Goal: Task Accomplishment & Management: Manage account settings

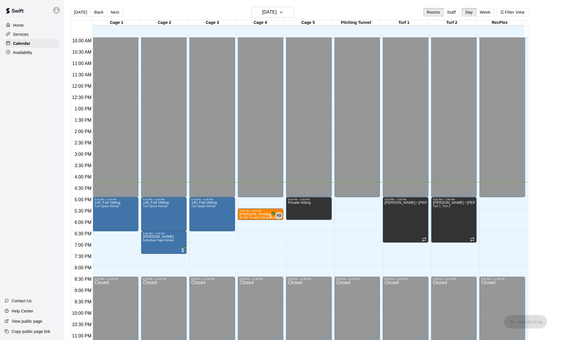
scroll to position [236, 0]
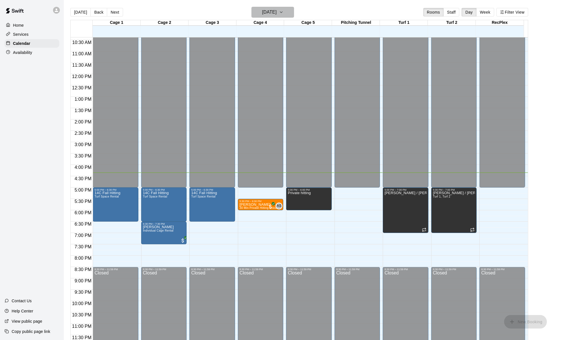
click at [277, 13] on h6 "[DATE]" at bounding box center [269, 12] width 14 height 8
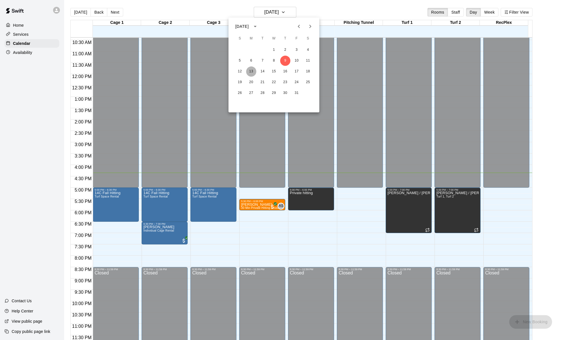
click at [247, 72] on button "13" at bounding box center [251, 71] width 10 height 10
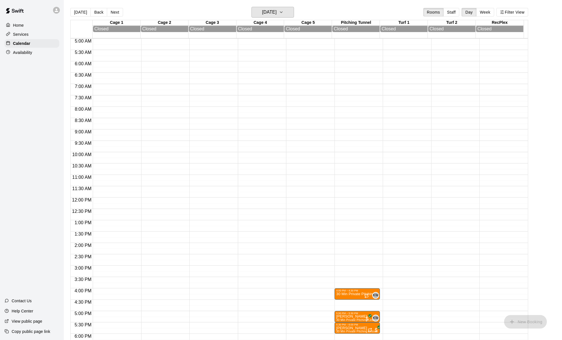
scroll to position [113, 0]
click at [488, 12] on button "Week" at bounding box center [486, 12] width 18 height 9
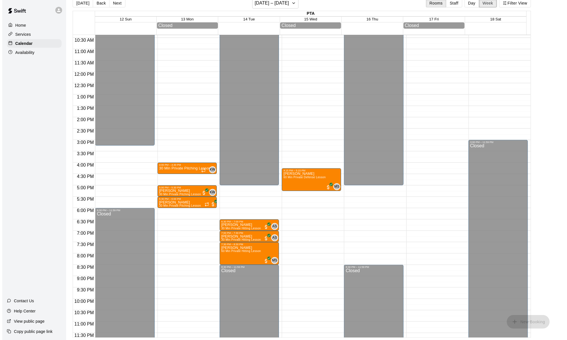
scroll to position [243, 0]
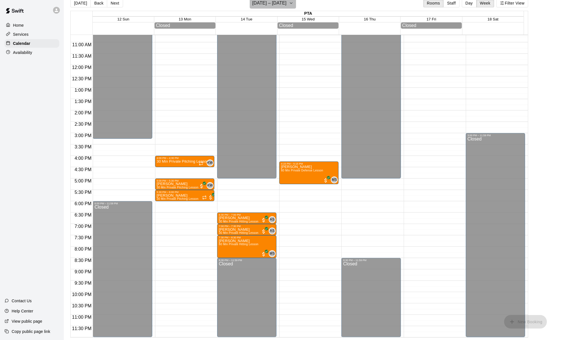
click at [275, 4] on h6 "[DATE] – [DATE]" at bounding box center [269, 3] width 34 height 8
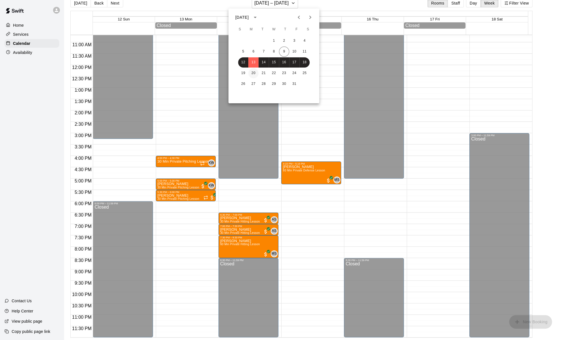
click at [256, 75] on button "20" at bounding box center [253, 73] width 10 height 10
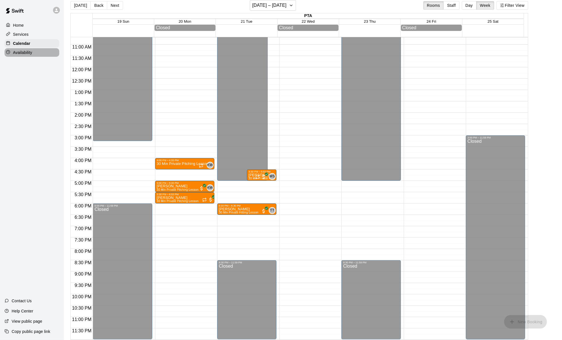
click at [29, 52] on p "Availability" at bounding box center [22, 53] width 19 height 6
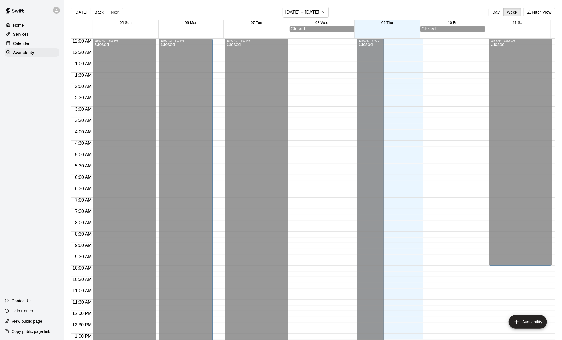
scroll to position [236, 0]
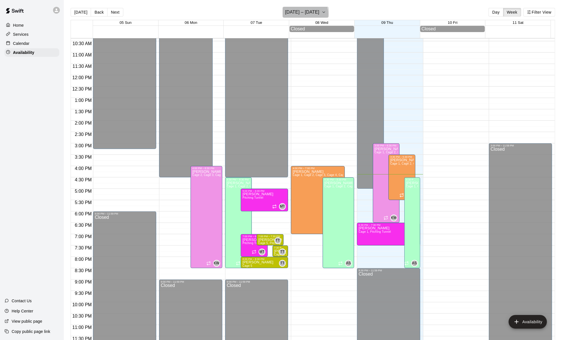
click at [301, 14] on h6 "[DATE] – [DATE]" at bounding box center [302, 12] width 34 height 8
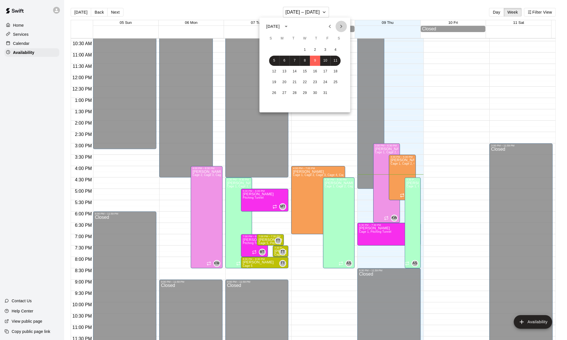
click at [344, 26] on icon "Next month" at bounding box center [341, 26] width 7 height 7
click at [330, 30] on button "Previous month" at bounding box center [329, 26] width 11 height 11
click at [284, 72] on button "13" at bounding box center [284, 71] width 10 height 10
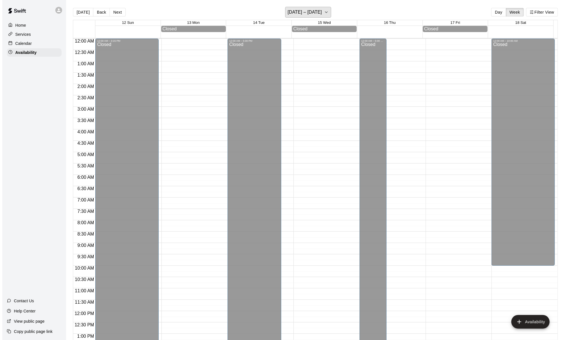
scroll to position [237, 0]
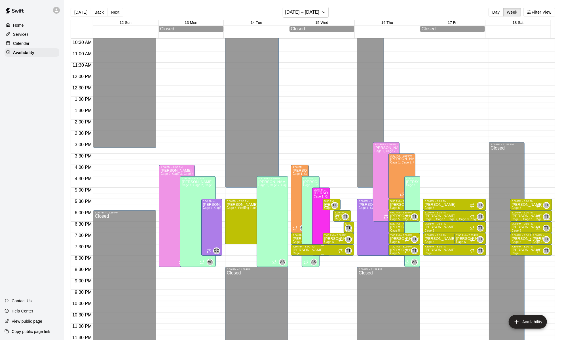
click at [293, 235] on div "7:00 PM – 7:30 PM" at bounding box center [318, 235] width 50 height 3
